Goal: Communication & Community: Ask a question

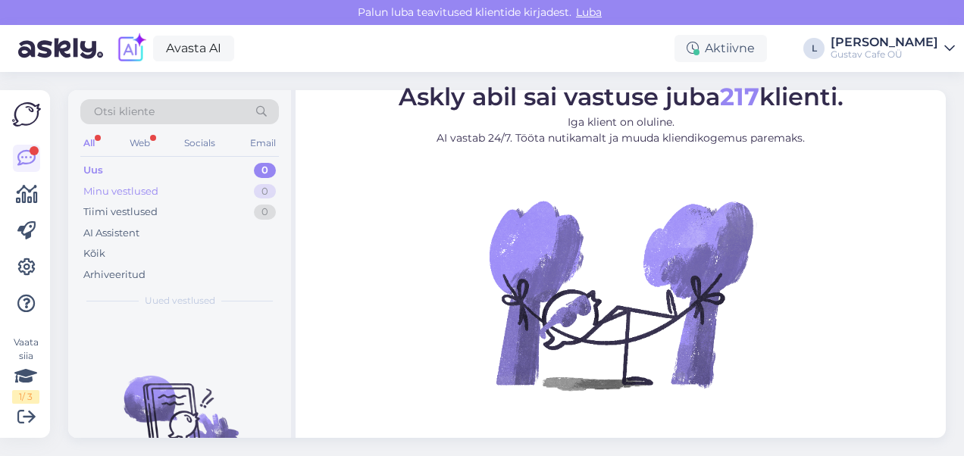
click at [211, 193] on div "Minu vestlused 0" at bounding box center [179, 191] width 199 height 21
click at [139, 164] on div "Uus 0" at bounding box center [179, 170] width 199 height 21
click at [177, 193] on div "Minu vestlused 0" at bounding box center [179, 191] width 199 height 21
click at [246, 208] on div "Tiimi vestlused 0" at bounding box center [179, 212] width 199 height 21
click at [204, 171] on div "Uus 0" at bounding box center [179, 170] width 199 height 21
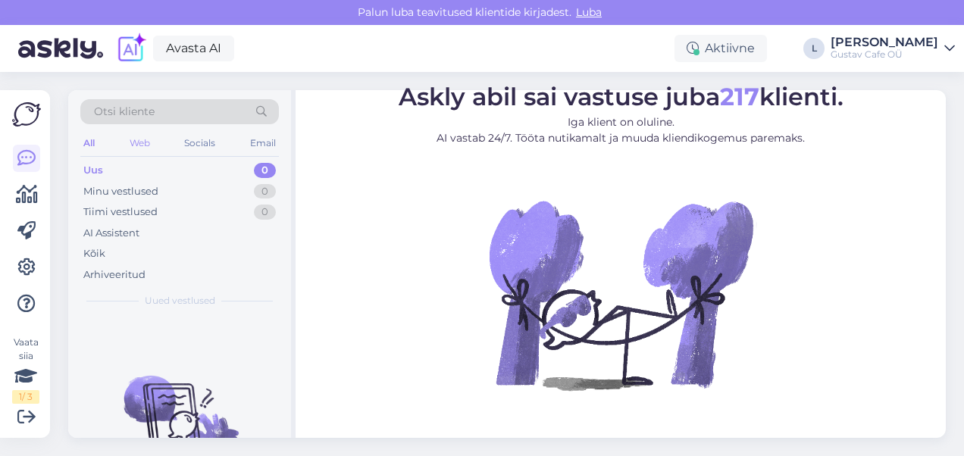
click at [141, 145] on div "Web" at bounding box center [140, 143] width 27 height 20
click at [123, 189] on div "Minu vestlused" at bounding box center [120, 191] width 75 height 15
click at [132, 209] on div "Tiimi vestlused" at bounding box center [120, 212] width 74 height 15
drag, startPoint x: 99, startPoint y: 150, endPoint x: 99, endPoint y: 159, distance: 9.1
click at [99, 155] on div "All Web Socials Email" at bounding box center [179, 144] width 199 height 23
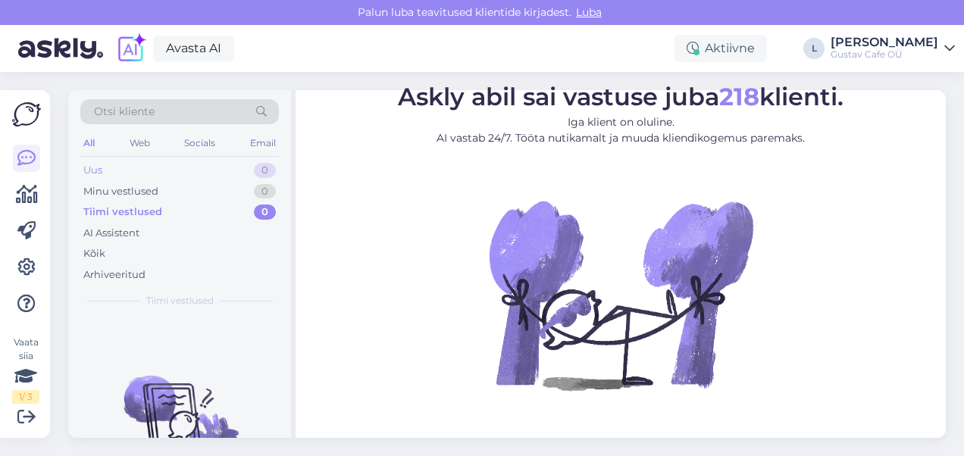
click at [101, 170] on div "Uus" at bounding box center [92, 170] width 19 height 15
click at [139, 236] on div "AI Assistent" at bounding box center [111, 233] width 56 height 15
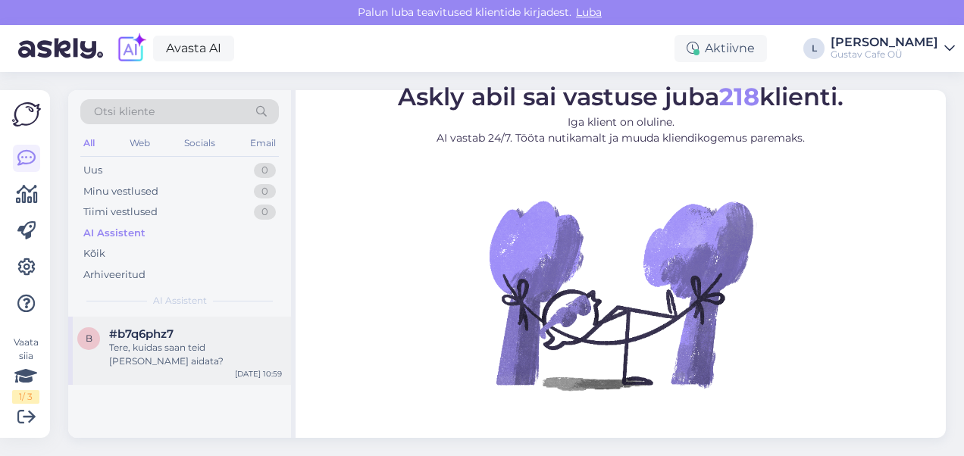
click at [246, 368] on div "[DATE] 10:59" at bounding box center [258, 373] width 47 height 11
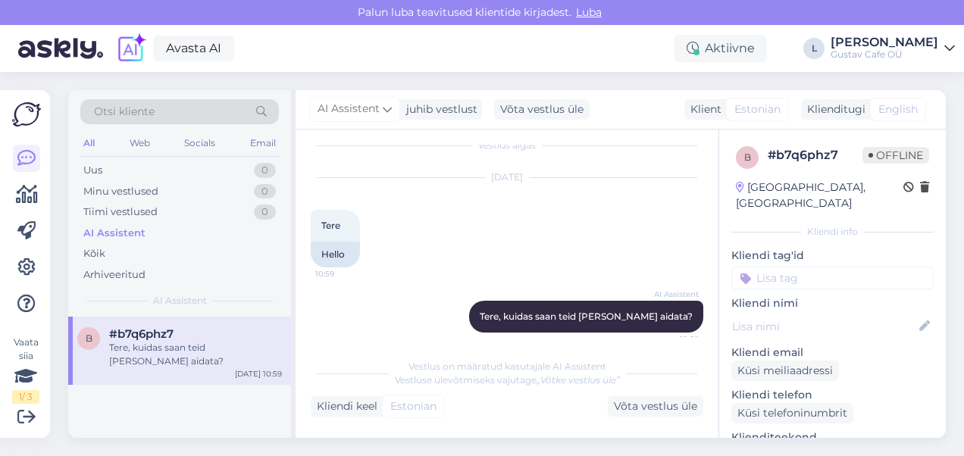
scroll to position [27, 0]
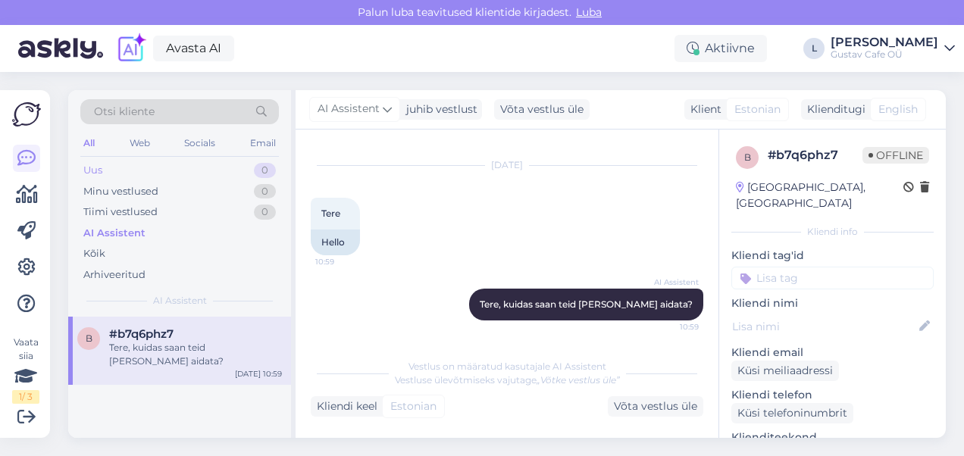
click at [95, 166] on div "Uus" at bounding box center [92, 170] width 19 height 15
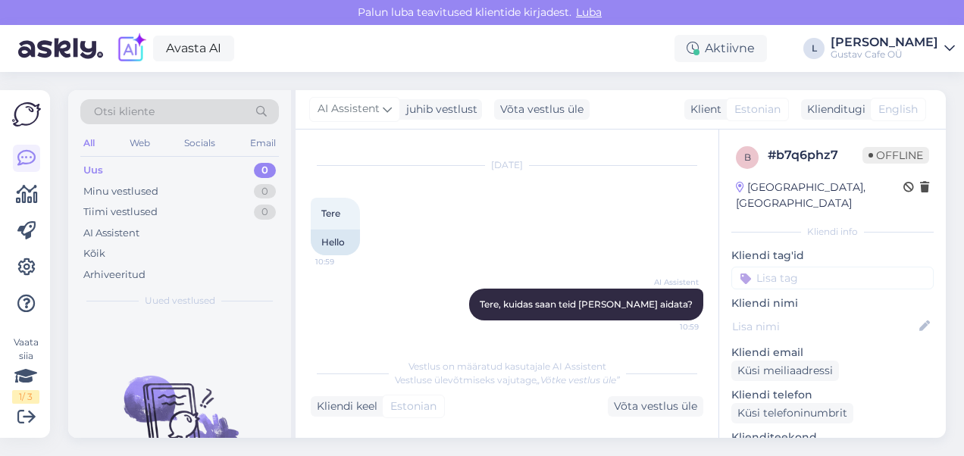
click at [449, 333] on div "AI Assistent [PERSON_NAME], kuidas saan teid [PERSON_NAME] aidata? 10:59" at bounding box center [507, 304] width 393 height 65
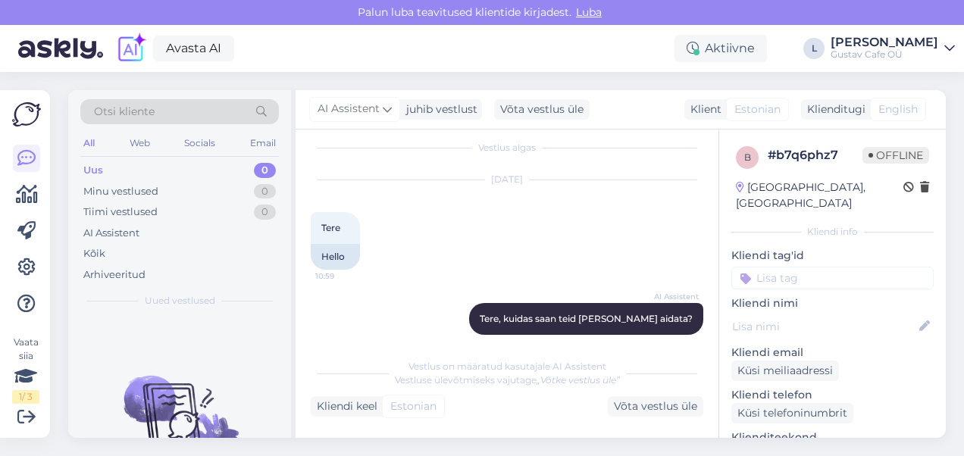
scroll to position [0, 0]
